Goal: Participate in discussion: Engage in conversation with other users on a specific topic

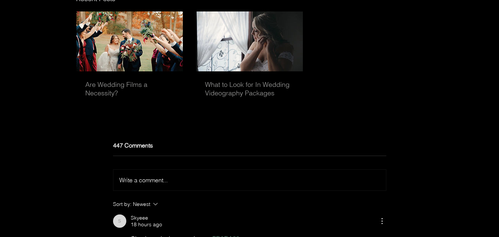
scroll to position [2374, 0]
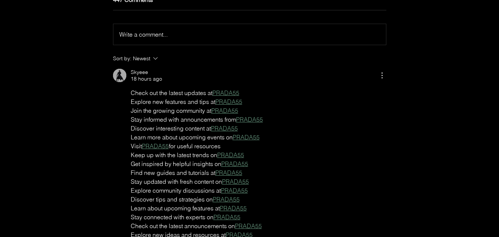
click at [176, 39] on div "Write a comment... Write a comment..." at bounding box center [249, 34] width 261 height 9
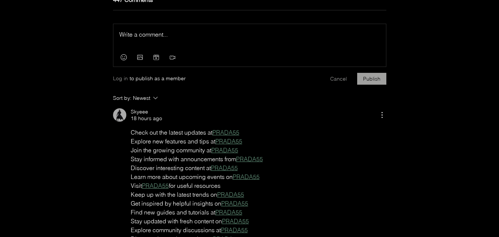
click at [149, 48] on div "Press Esc to exit editor." at bounding box center [249, 36] width 273 height 24
click at [146, 38] on span "p30download آموزش‌هایی درباره استفاده از ابزارهای امنیتی منتشر می‌کند." at bounding box center [211, 34] width 184 height 7
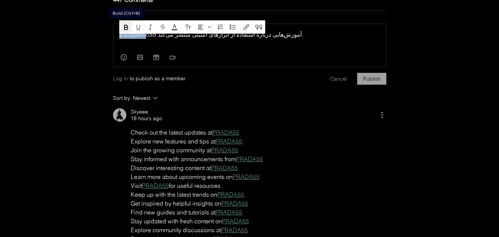
click at [124, 26] on icon "Bold (Ctrl+B)" at bounding box center [126, 27] width 4 height 5
click at [242, 29] on icon "Link (Ctrl+K)" at bounding box center [246, 27] width 9 height 9
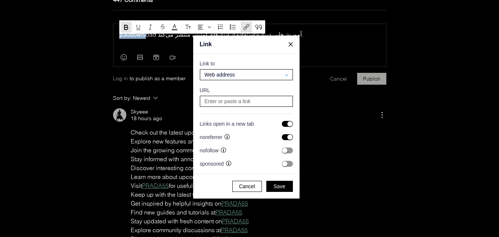
scroll to position [1474, 1412]
click at [286, 136] on input "checkbox" at bounding box center [287, 137] width 11 height 6
checkbox input "false"
click at [250, 106] on input at bounding box center [246, 101] width 88 height 10
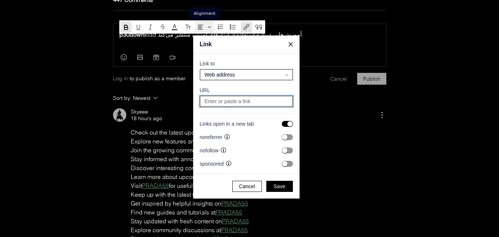
paste input "[URL][DOMAIN_NAME]"
type input "[URL][DOMAIN_NAME]"
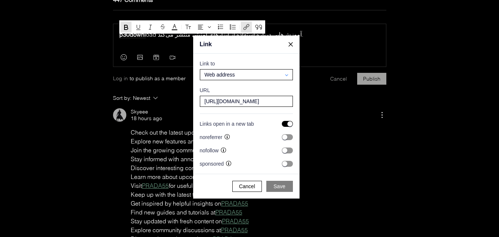
click at [278, 186] on span "Save" at bounding box center [280, 186] width 12 height 7
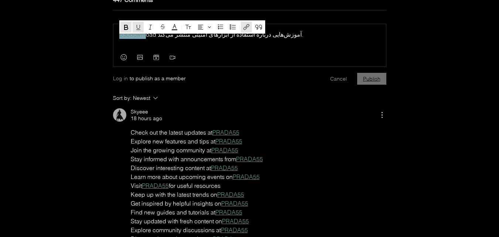
click at [364, 85] on button "Publish" at bounding box center [371, 79] width 29 height 12
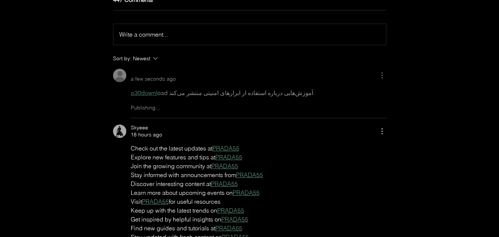
scroll to position [0, 0]
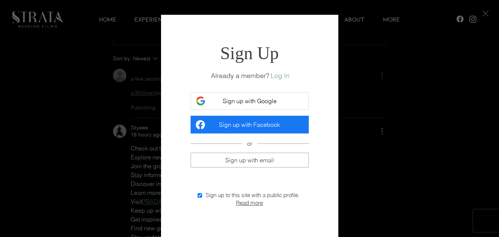
click at [279, 104] on button "Sign up with Google" at bounding box center [250, 101] width 118 height 18
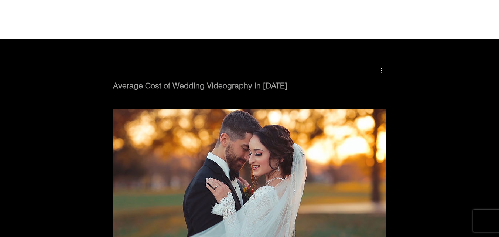
scroll to position [2374, 0]
